Goal: Task Accomplishment & Management: Manage account settings

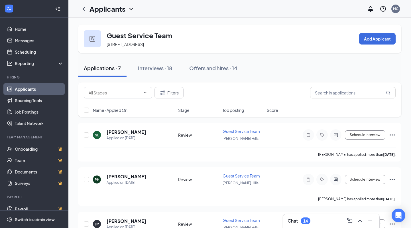
scroll to position [7, 0]
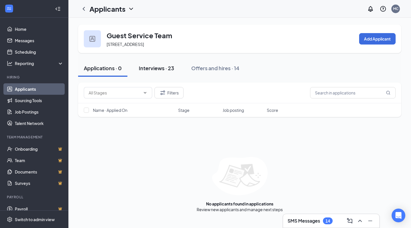
click at [159, 72] on div "Interviews · 23" at bounding box center [156, 67] width 35 height 7
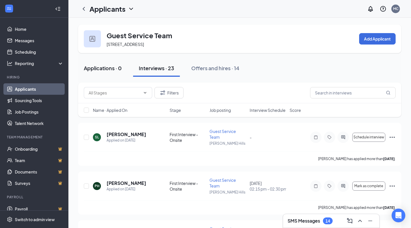
click at [115, 77] on button "Applications · 0" at bounding box center [102, 68] width 49 height 17
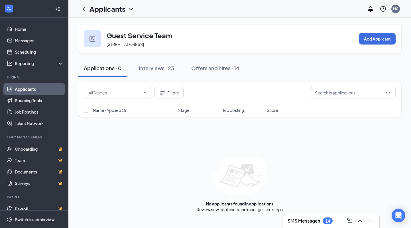
click at [125, 8] on h1 "Applicants" at bounding box center [108, 9] width 36 height 10
click at [175, 28] on div "Guest Service Team [STREET_ADDRESS] Add Applicant" at bounding box center [240, 39] width 324 height 29
click at [162, 37] on h3 "Guest Service Team" at bounding box center [140, 36] width 66 height 10
click at [373, 41] on button "Add Applicant" at bounding box center [377, 38] width 37 height 11
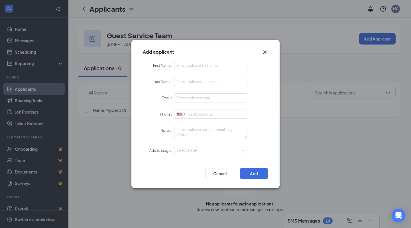
click at [266, 52] on icon "Cross" at bounding box center [265, 52] width 7 height 7
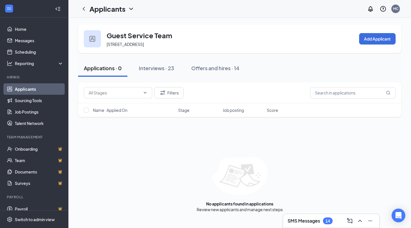
click at [21, 89] on link "Applicants" at bounding box center [39, 88] width 49 height 11
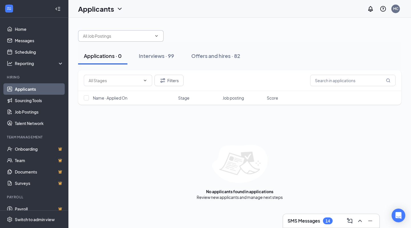
click at [144, 39] on input "text" at bounding box center [117, 36] width 69 height 6
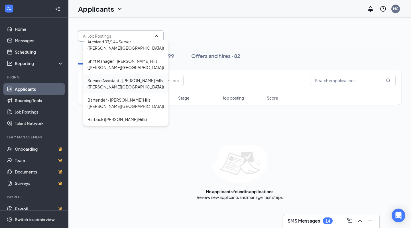
scroll to position [37, 0]
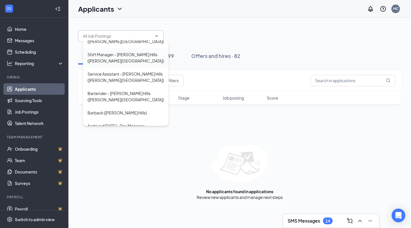
click at [133, 51] on div "Shift Manager - [PERSON_NAME] Hills ([PERSON_NAME][GEOGRAPHIC_DATA])" at bounding box center [126, 57] width 76 height 13
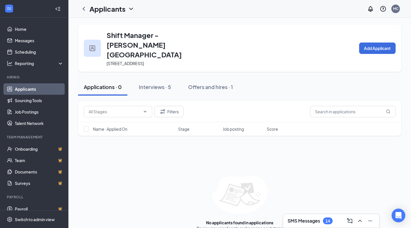
click at [129, 9] on icon "ChevronDown" at bounding box center [131, 8] width 7 height 7
click at [27, 90] on link "Applicants" at bounding box center [39, 88] width 49 height 11
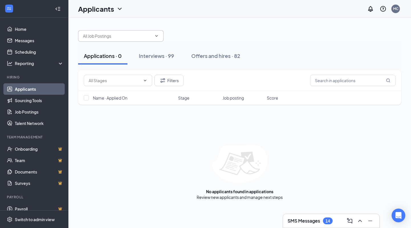
click at [148, 35] on input "text" at bounding box center [117, 36] width 69 height 6
click at [177, 17] on div "Applicants MC" at bounding box center [239, 9] width 343 height 18
click at [156, 57] on div "Interviews · 99" at bounding box center [156, 55] width 35 height 7
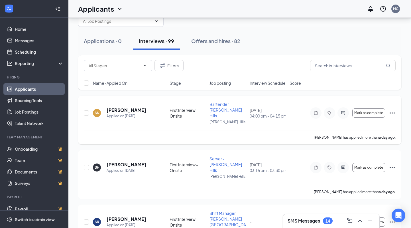
scroll to position [16, 0]
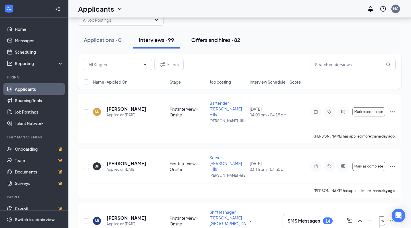
click at [217, 38] on div "Offers and hires · 82" at bounding box center [215, 39] width 49 height 7
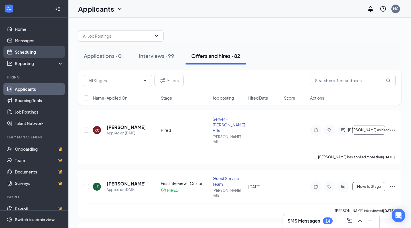
click at [31, 51] on link "Scheduling" at bounding box center [39, 51] width 49 height 11
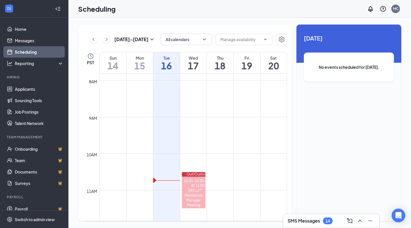
scroll to position [279, 0]
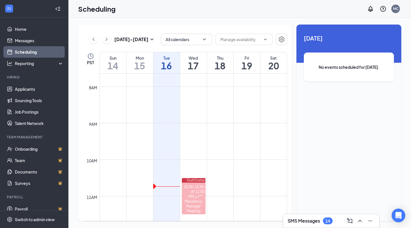
click at [197, 64] on h1 "17" at bounding box center [193, 66] width 27 height 10
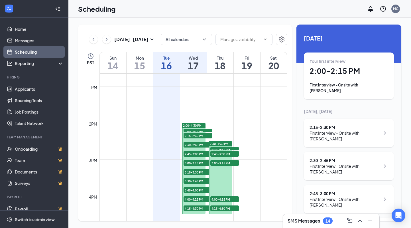
scroll to position [463, 0]
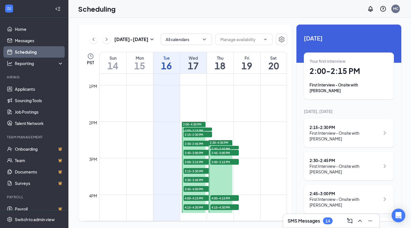
click at [219, 143] on span "2:30-4:30 PM" at bounding box center [219, 143] width 19 height 4
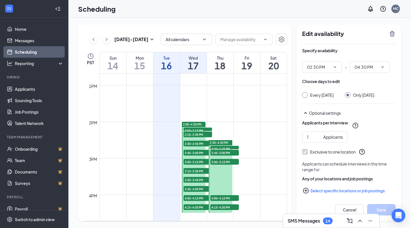
click at [194, 145] on span "2:30-2:45 PM" at bounding box center [198, 144] width 29 height 6
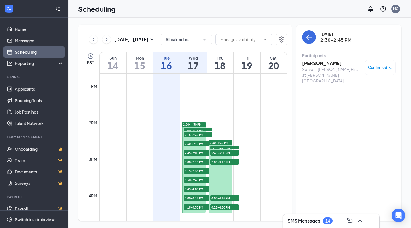
click at [194, 134] on span "2:15-2:30 PM" at bounding box center [198, 135] width 29 height 6
click at [195, 128] on span "2:00-2:15 PM" at bounding box center [198, 131] width 29 height 6
click at [193, 135] on span "2:15-2:30 PM" at bounding box center [198, 135] width 29 height 6
click at [196, 143] on span "2:30-2:45 PM" at bounding box center [198, 144] width 29 height 6
click at [194, 150] on span "2:45-3:00 PM" at bounding box center [198, 153] width 29 height 6
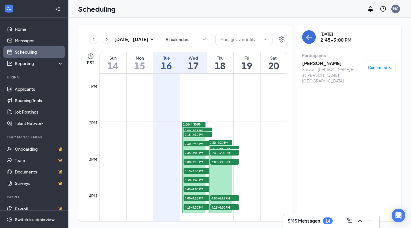
click at [192, 163] on span "3:00-3:15 PM" at bounding box center [198, 162] width 29 height 6
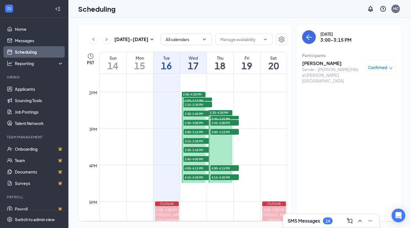
scroll to position [494, 0]
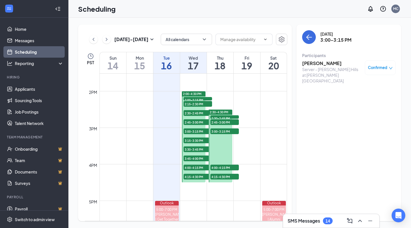
click at [195, 144] on div at bounding box center [194, 136] width 24 height 91
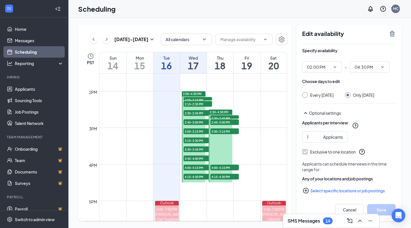
click at [196, 140] on span "3:15-3:30 PM" at bounding box center [198, 141] width 29 height 6
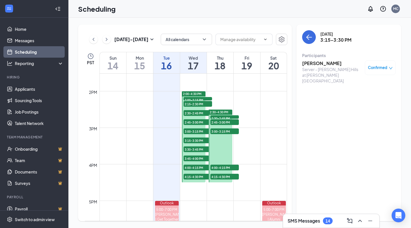
click at [193, 150] on span "3:30-3:45 PM" at bounding box center [198, 149] width 29 height 6
click at [193, 159] on span "3:45-4:00 PM" at bounding box center [198, 158] width 29 height 6
click at [192, 167] on span "4:00-4:15 PM" at bounding box center [198, 168] width 29 height 6
click at [192, 177] on span "4:15-4:30 PM" at bounding box center [198, 177] width 29 height 6
click at [216, 112] on span "2:30-4:30 PM" at bounding box center [219, 112] width 19 height 4
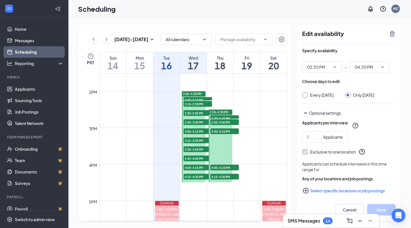
click at [220, 118] on span "2:30-2:45 PM" at bounding box center [225, 118] width 29 height 6
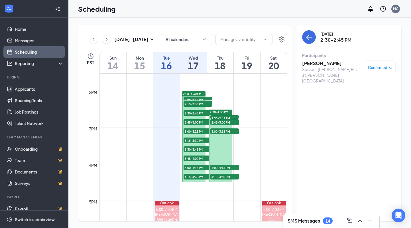
click at [219, 122] on span "2:45-3:00 PM" at bounding box center [225, 122] width 29 height 6
click at [219, 132] on span "3:00-3:15 PM" at bounding box center [225, 131] width 29 height 6
click at [213, 167] on span "4:00-4:15 PM" at bounding box center [225, 168] width 29 height 6
click at [217, 179] on div "1" at bounding box center [225, 182] width 29 height 6
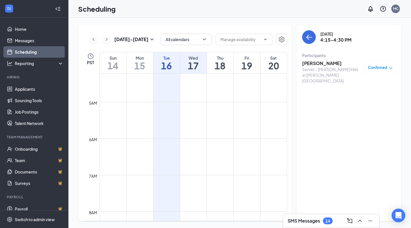
scroll to position [70, 0]
click at [109, 39] on icon "ChevronRight" at bounding box center [107, 39] width 6 height 7
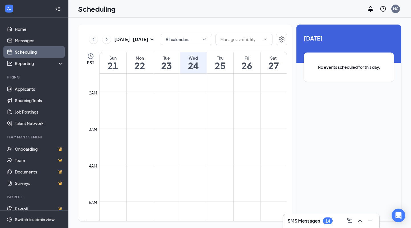
click at [97, 41] on button at bounding box center [93, 39] width 9 height 9
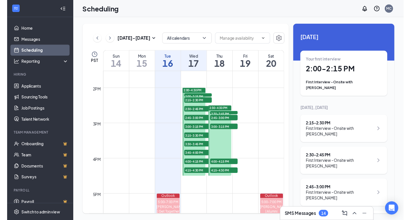
scroll to position [490, 0]
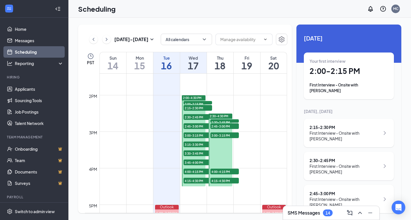
click at [199, 96] on span "2:00-4:30 PM" at bounding box center [192, 98] width 19 height 4
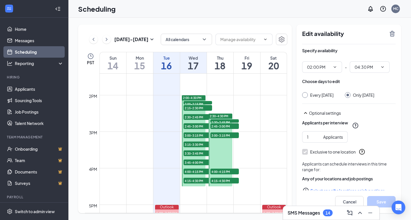
click at [192, 102] on span "2:00-2:15 PM" at bounding box center [198, 104] width 29 height 6
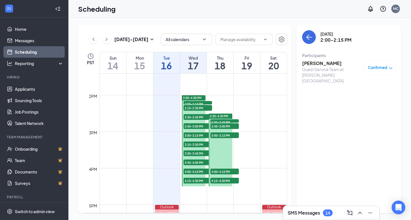
click at [193, 109] on span "2:15-2:30 PM" at bounding box center [198, 108] width 29 height 6
click at [194, 103] on span "2:00-2:15 PM" at bounding box center [198, 104] width 29 height 6
click at [195, 105] on span "2:15-2:30 PM" at bounding box center [198, 108] width 29 height 6
click at [192, 102] on span "2:00-2:15 PM" at bounding box center [198, 104] width 29 height 6
click at [193, 107] on span "2:15-2:30 PM" at bounding box center [198, 108] width 29 height 6
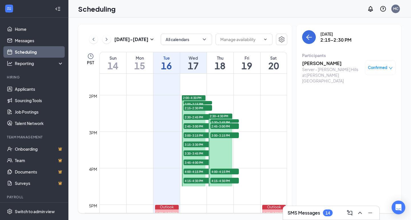
click at [198, 107] on span "2:15-2:30 PM" at bounding box center [198, 108] width 29 height 6
click at [198, 108] on span "2:15-2:30 PM" at bounding box center [198, 108] width 29 height 6
click at [195, 104] on div "2:15-2:30 PM 1" at bounding box center [198, 107] width 30 height 7
click at [195, 103] on span "2:00-2:15 PM" at bounding box center [198, 104] width 29 height 6
click at [194, 108] on span "2:15-2:30 PM" at bounding box center [198, 108] width 29 height 6
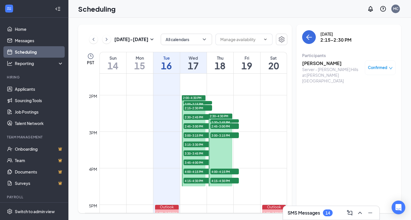
click at [192, 117] on span "2:30-2:45 PM" at bounding box center [198, 117] width 29 height 6
click at [193, 126] on span "2:45-3:00 PM" at bounding box center [198, 126] width 29 height 6
click at [194, 135] on span "3:00-3:15 PM" at bounding box center [198, 135] width 29 height 6
click at [195, 145] on span "3:15-3:30 PM" at bounding box center [198, 145] width 29 height 6
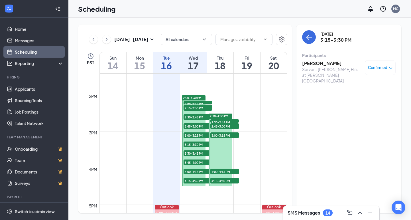
click at [192, 153] on span "3:30-3:45 PM" at bounding box center [198, 153] width 29 height 6
click at [196, 162] on span "3:45-4:00 PM" at bounding box center [198, 162] width 29 height 6
click at [196, 171] on span "4:00-4:15 PM" at bounding box center [198, 172] width 29 height 6
click at [197, 181] on span "4:15-4:30 PM" at bounding box center [198, 181] width 29 height 6
click at [223, 116] on span "2:30-4:30 PM" at bounding box center [219, 116] width 19 height 4
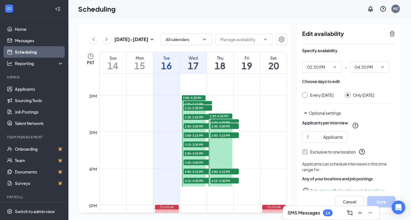
click at [223, 116] on span "2:30-4:30 PM" at bounding box center [219, 116] width 19 height 4
click at [216, 61] on h1 "18" at bounding box center [220, 66] width 27 height 10
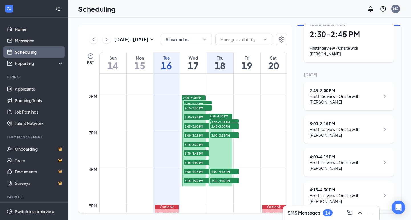
click at [230, 64] on h1 "18" at bounding box center [220, 66] width 27 height 10
click at [185, 61] on h1 "17" at bounding box center [193, 66] width 27 height 10
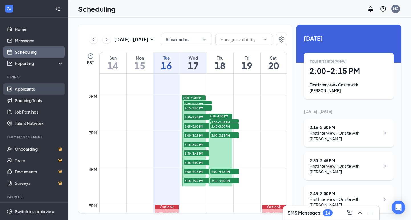
click at [28, 94] on link "Applicants" at bounding box center [39, 88] width 49 height 11
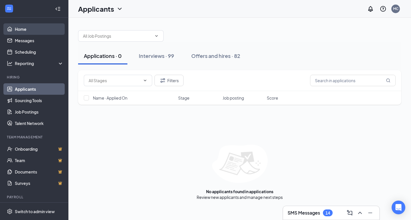
click at [35, 30] on link "Home" at bounding box center [39, 28] width 49 height 11
